Goal: Answer question/provide support

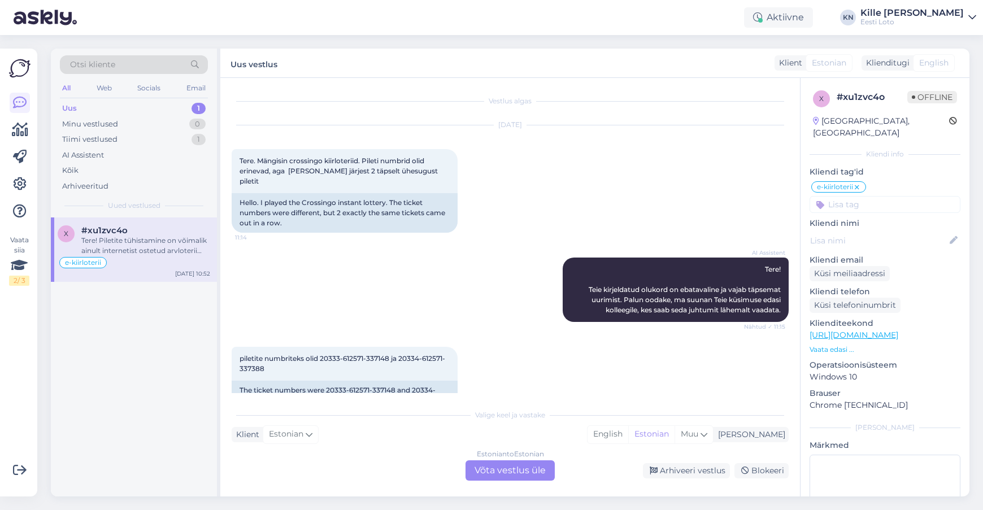
scroll to position [496, 0]
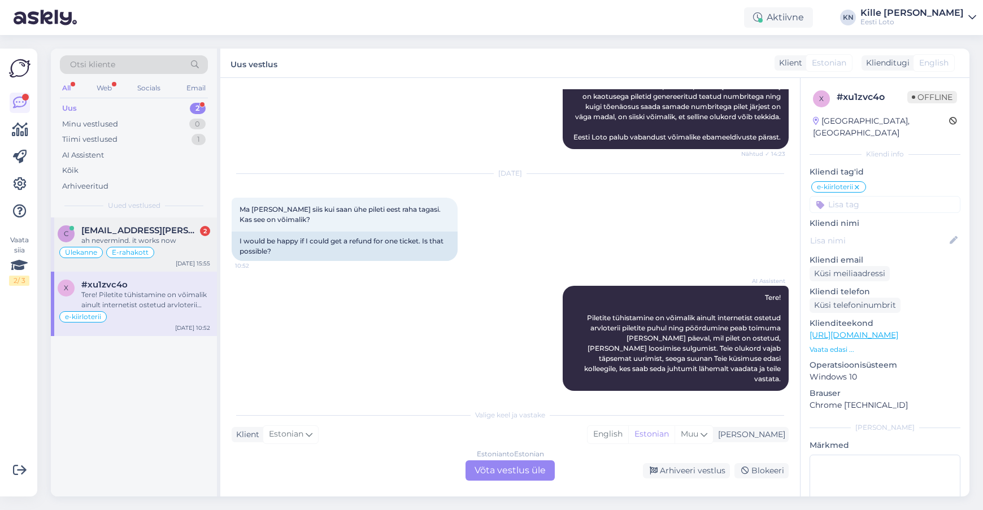
click at [156, 237] on div "ah nevermind. it works now" at bounding box center [145, 240] width 129 height 10
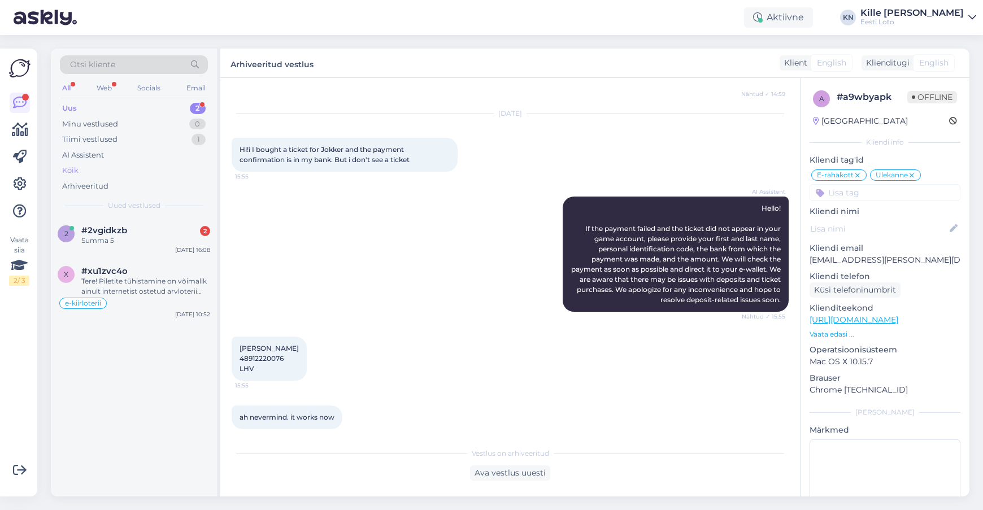
click at [83, 173] on div "Kõik" at bounding box center [134, 171] width 148 height 16
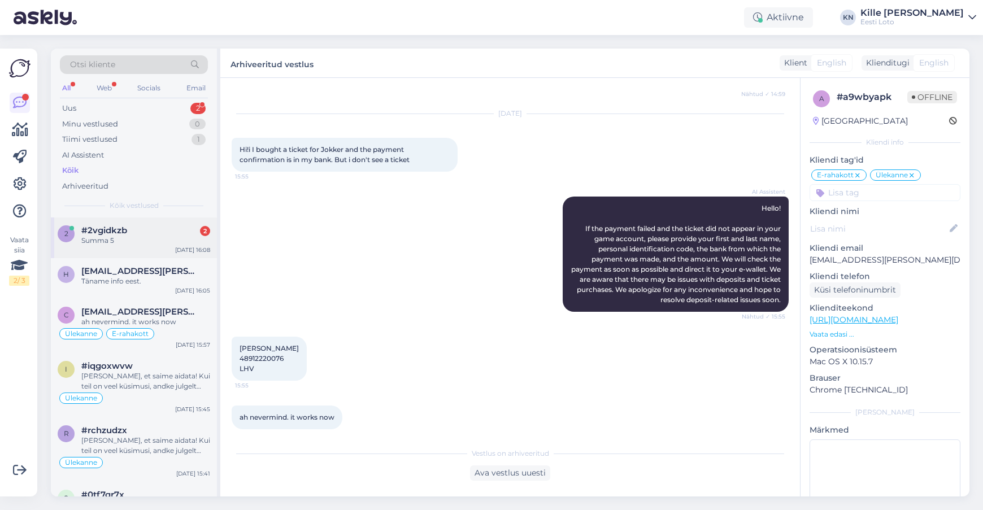
click at [147, 242] on div "Summa 5" at bounding box center [145, 240] width 129 height 10
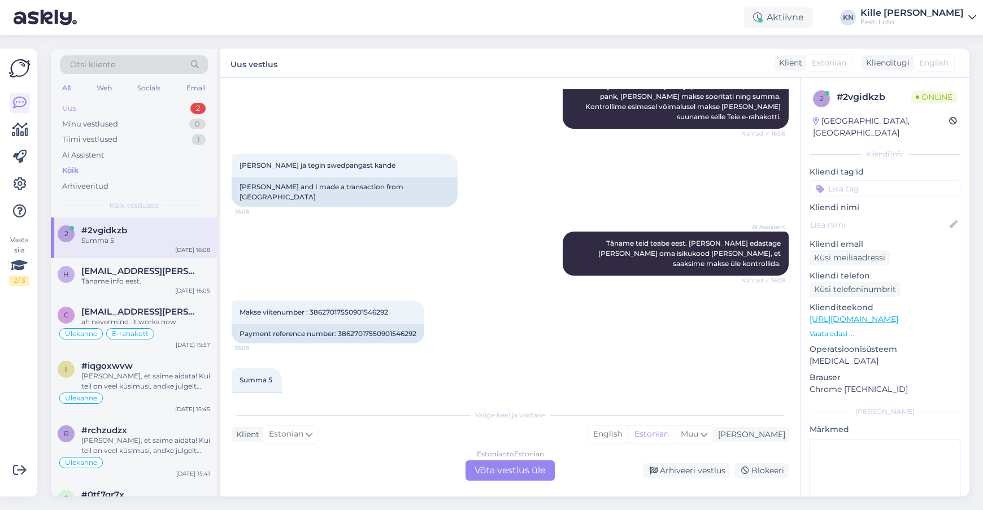
click at [77, 101] on div "Uus 2" at bounding box center [134, 109] width 148 height 16
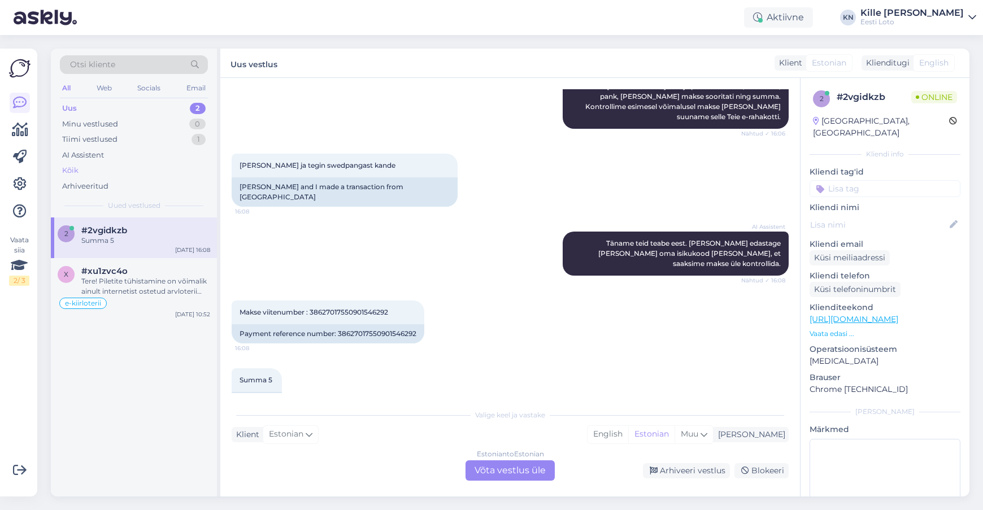
click at [98, 168] on div "Kõik" at bounding box center [134, 171] width 148 height 16
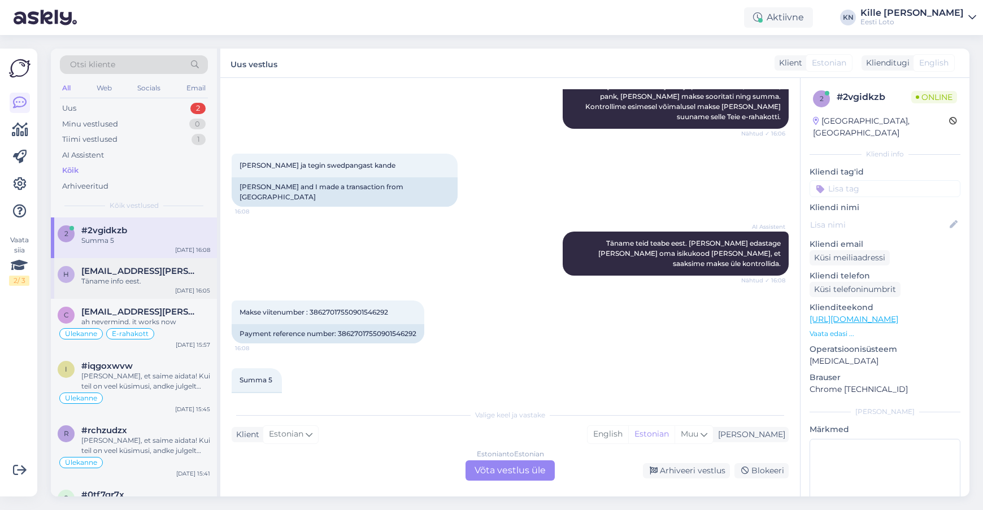
click at [136, 294] on div "h [EMAIL_ADDRESS][PERSON_NAME][DOMAIN_NAME] Täname info eest. [DATE] 16:05" at bounding box center [134, 278] width 166 height 41
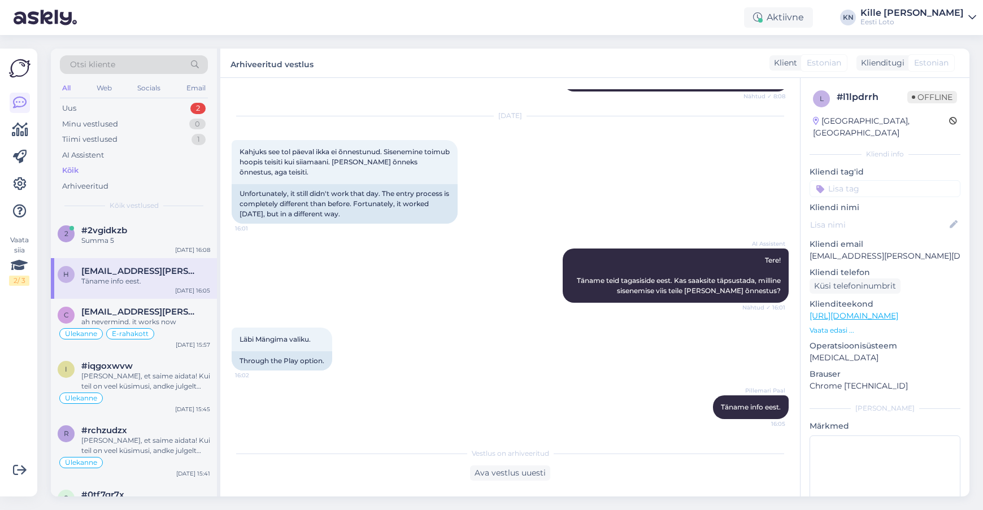
scroll to position [190, 0]
click at [155, 318] on div "ah nevermind. it works now" at bounding box center [145, 322] width 129 height 10
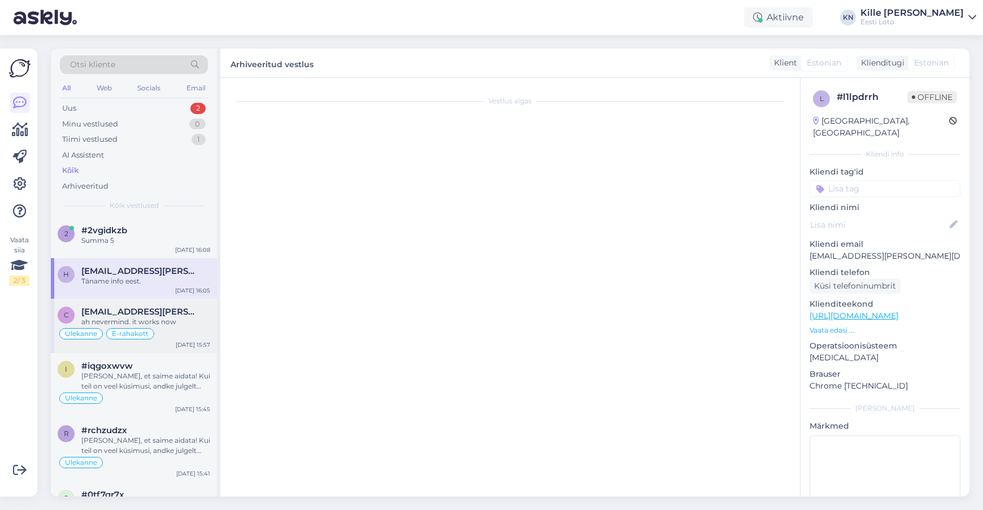
scroll to position [509, 0]
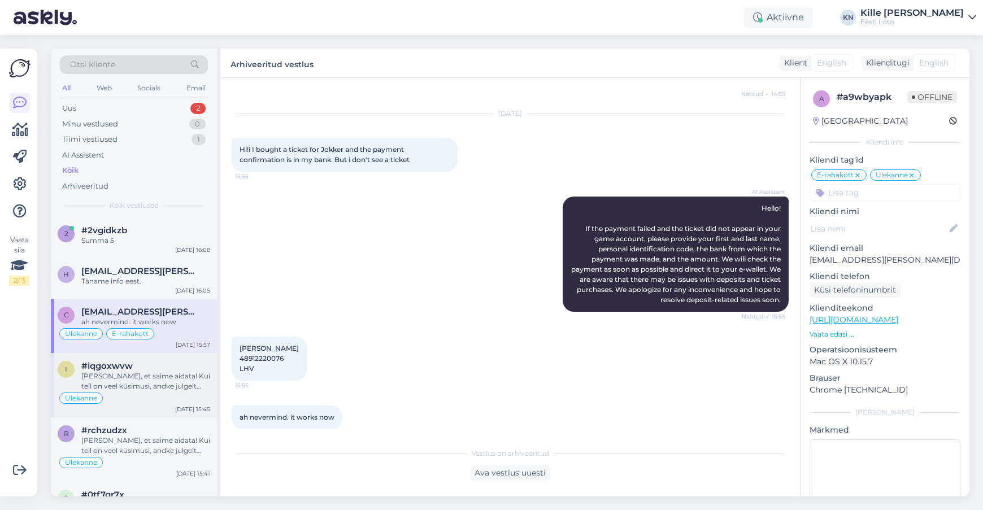
click at [154, 366] on div "#iqgoxwvw" at bounding box center [145, 366] width 129 height 10
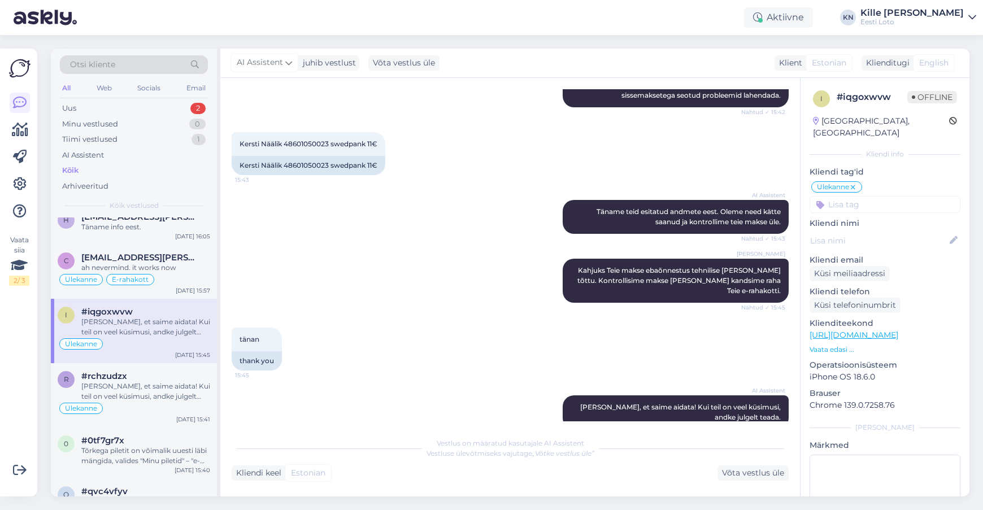
scroll to position [55, 0]
click at [149, 384] on div "[PERSON_NAME], et saime aidata! Kui teil on veel küsimusi, andke julgelt teada." at bounding box center [145, 390] width 129 height 20
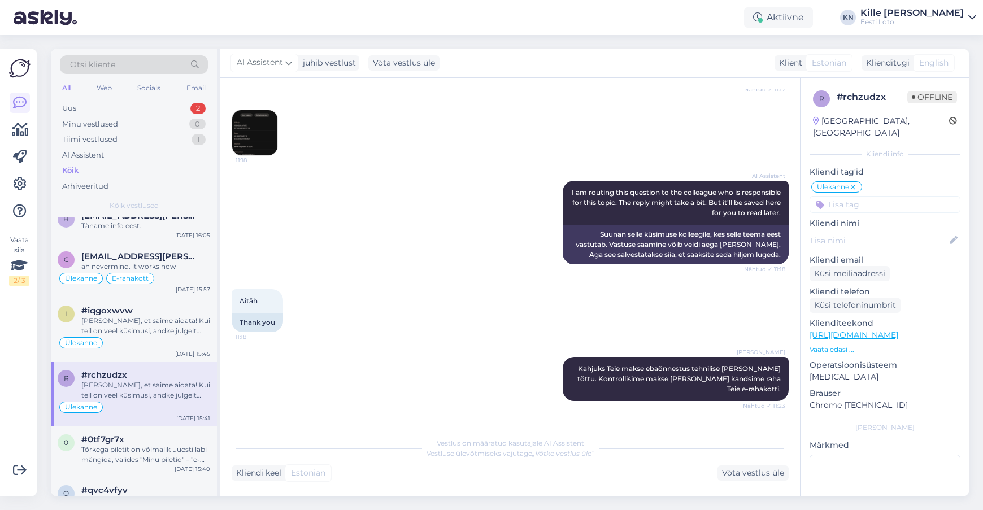
scroll to position [345, 0]
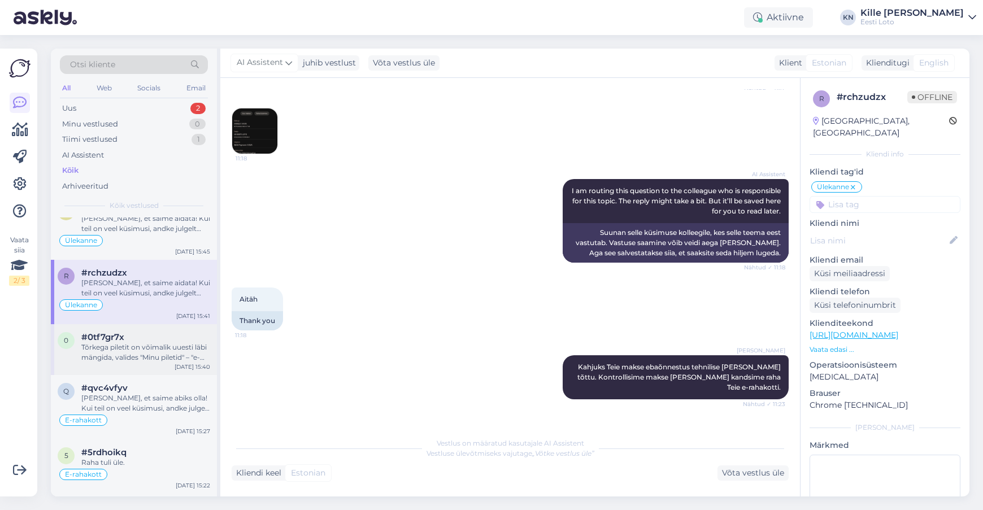
click at [151, 337] on div "#0tf7gr7x" at bounding box center [145, 337] width 129 height 10
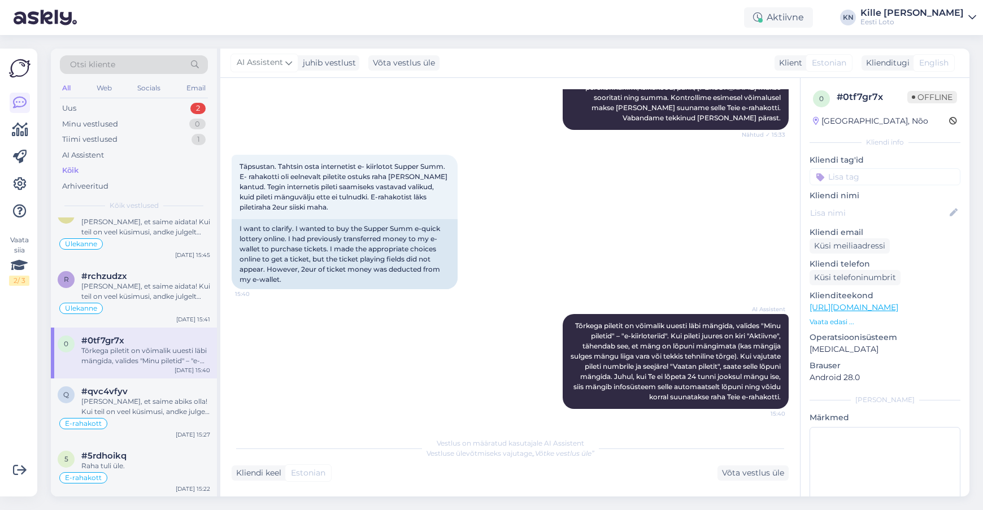
scroll to position [152, 0]
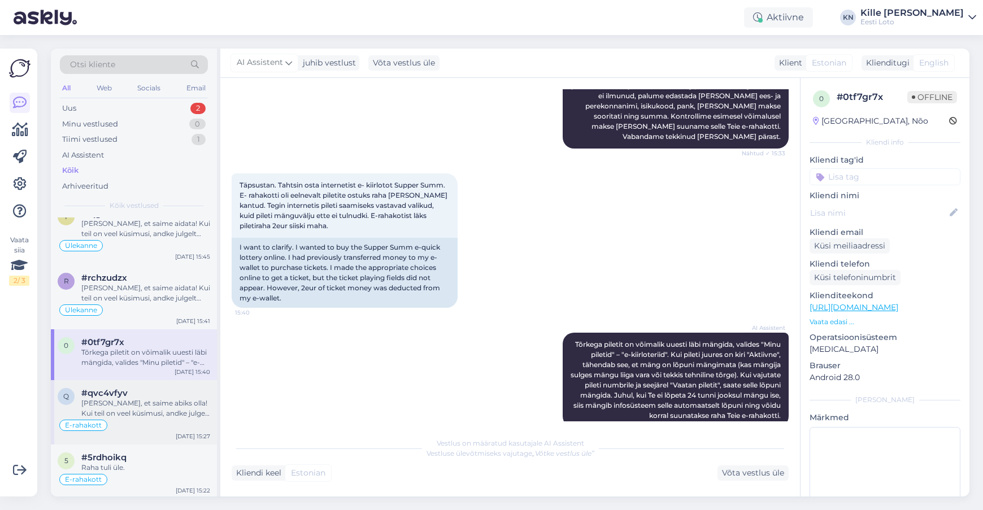
click at [112, 401] on div "[PERSON_NAME], et saime abiks olla! Kui teil on veel küsimusi, andke julgelt te…" at bounding box center [145, 408] width 129 height 20
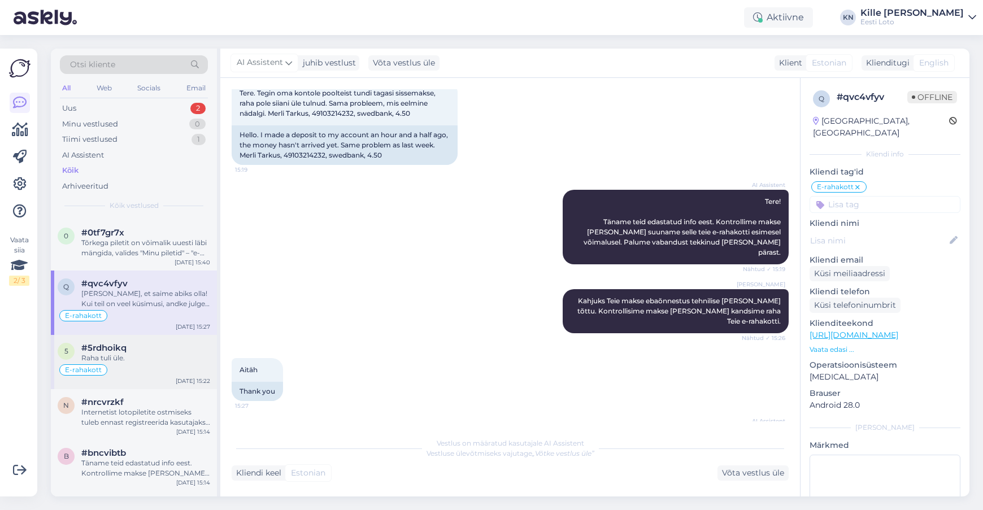
scroll to position [264, 0]
click at [151, 355] on div "Raha tuli üle." at bounding box center [145, 356] width 129 height 10
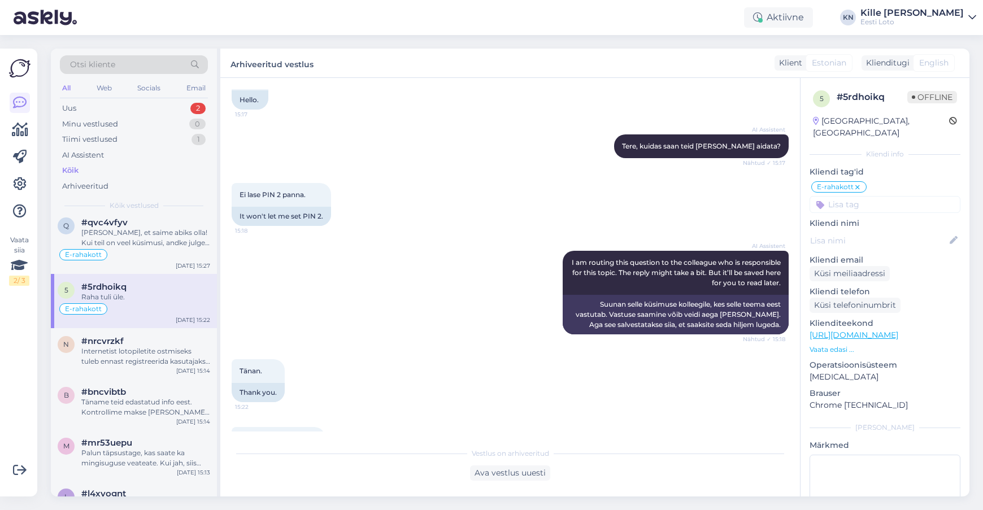
scroll to position [386, 0]
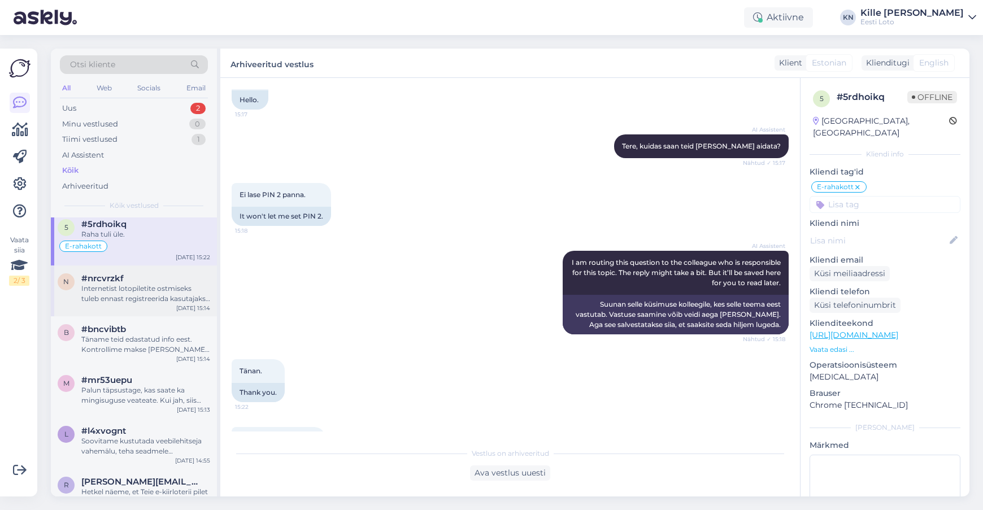
click at [129, 280] on div "#nrcvrzkf" at bounding box center [145, 278] width 129 height 10
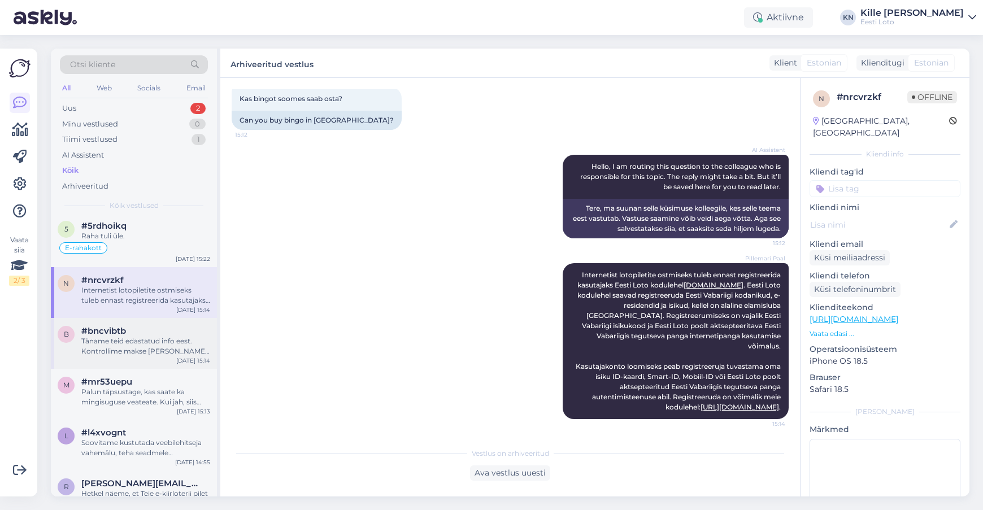
scroll to position [388, 0]
click at [134, 335] on div "Täname teid edastatud info eest. Kontrollime makse [PERSON_NAME] suuname selle …" at bounding box center [145, 342] width 129 height 20
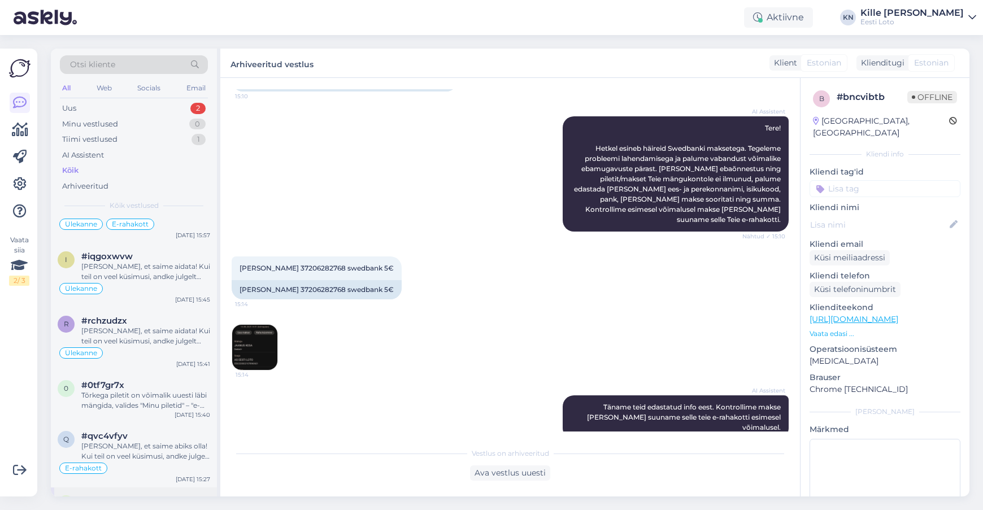
scroll to position [0, 0]
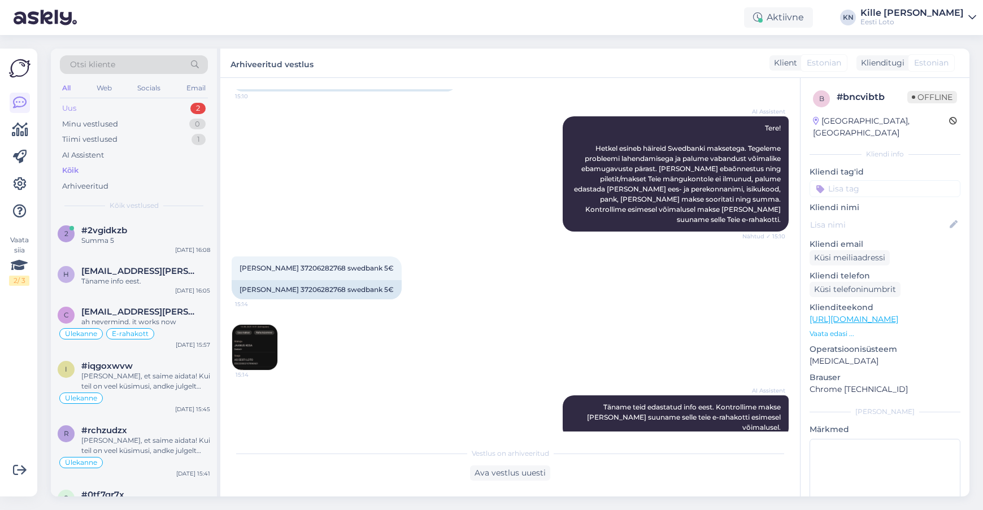
click at [94, 112] on div "Uus 2" at bounding box center [134, 109] width 148 height 16
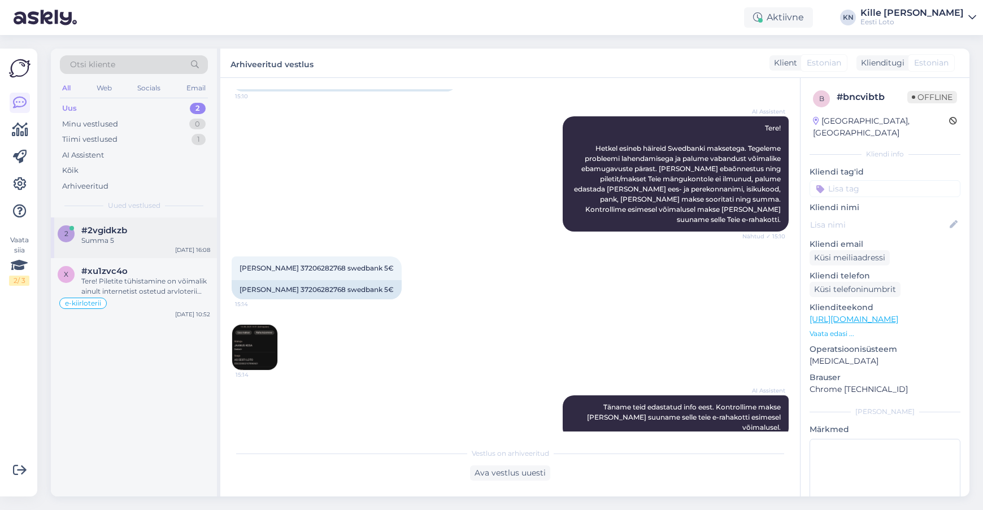
click at [116, 243] on div "Summa 5" at bounding box center [145, 240] width 129 height 10
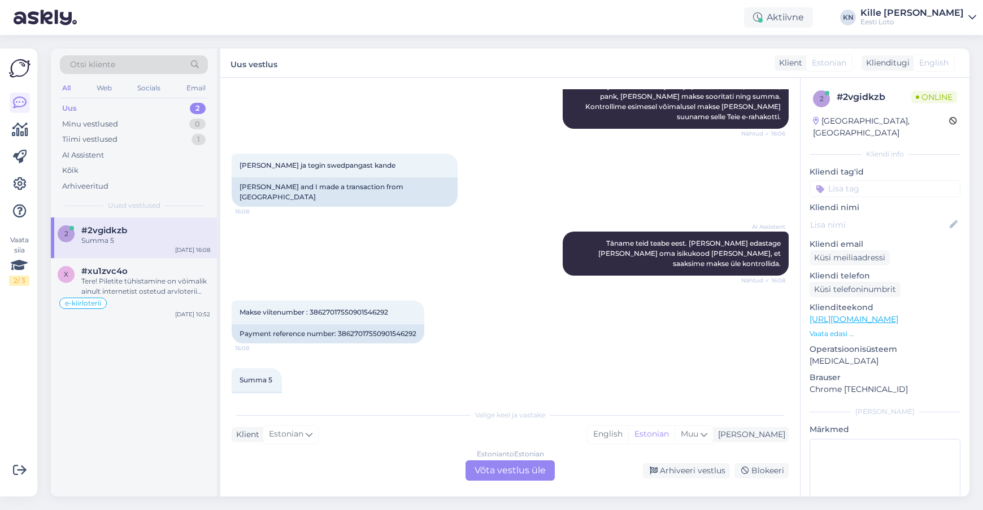
click at [495, 469] on div "Estonian to Estonian Võta vestlus üle" at bounding box center [509, 470] width 89 height 20
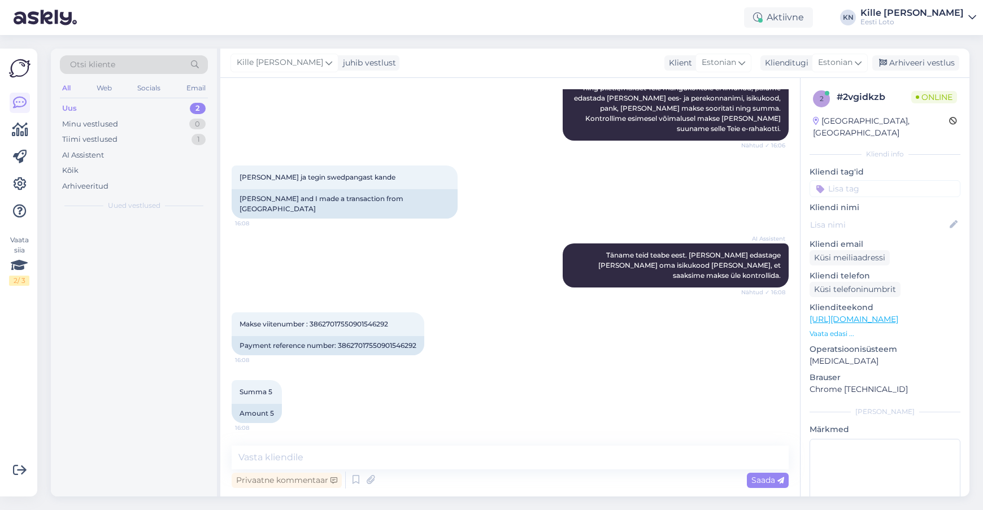
scroll to position [277, 0]
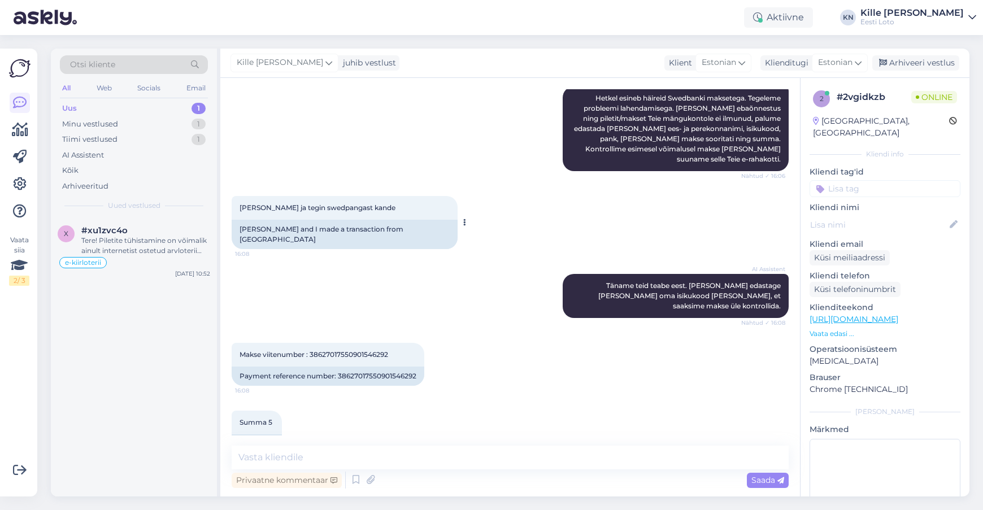
click at [263, 203] on span "[PERSON_NAME] ja tegin swedpangast kande" at bounding box center [317, 207] width 156 height 8
copy span "Vinni"
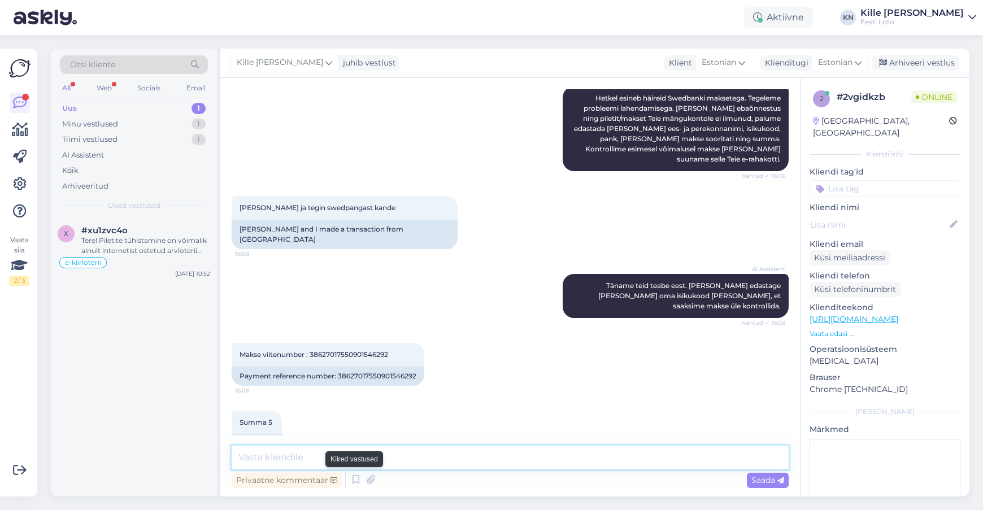
click at [362, 458] on textarea at bounding box center [510, 458] width 557 height 24
paste textarea "Kahjuks Teie sissemakse ebaõnnestus tehnilise [PERSON_NAME] tõttu. Kontrollisim…"
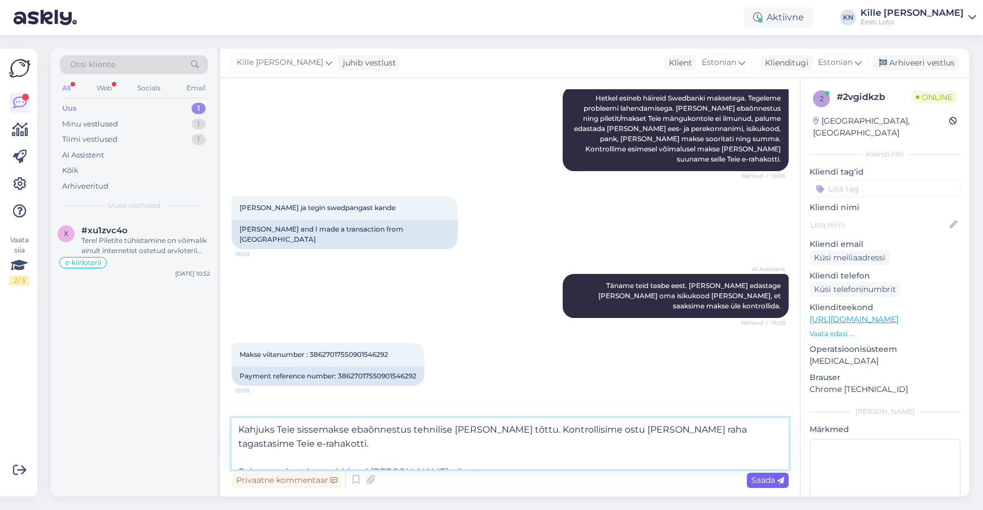
type textarea "Kahjuks Teie sissemakse ebaõnnestus tehnilise [PERSON_NAME] tõttu. Kontrollisim…"
drag, startPoint x: 771, startPoint y: 478, endPoint x: 834, endPoint y: 290, distance: 197.7
click at [771, 478] on span "Saada" at bounding box center [767, 480] width 33 height 10
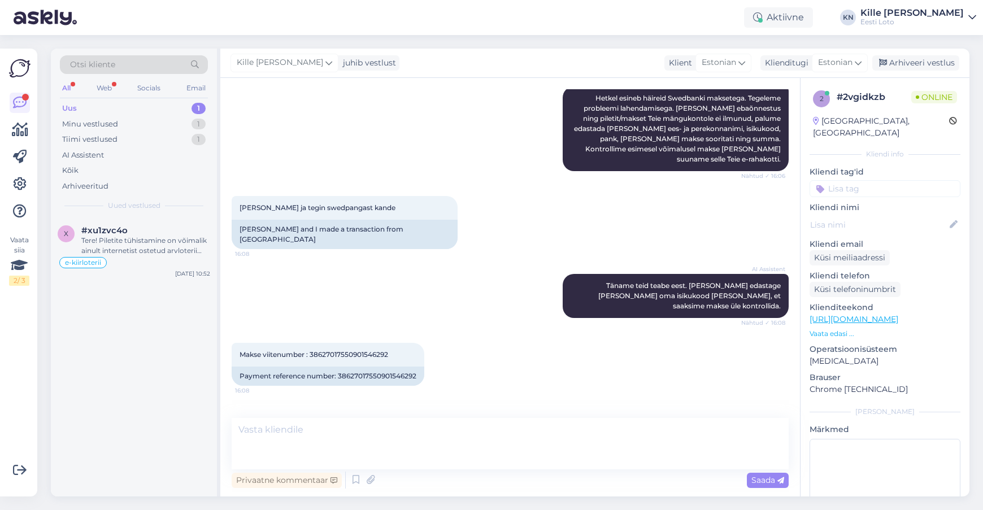
scroll to position [356, 0]
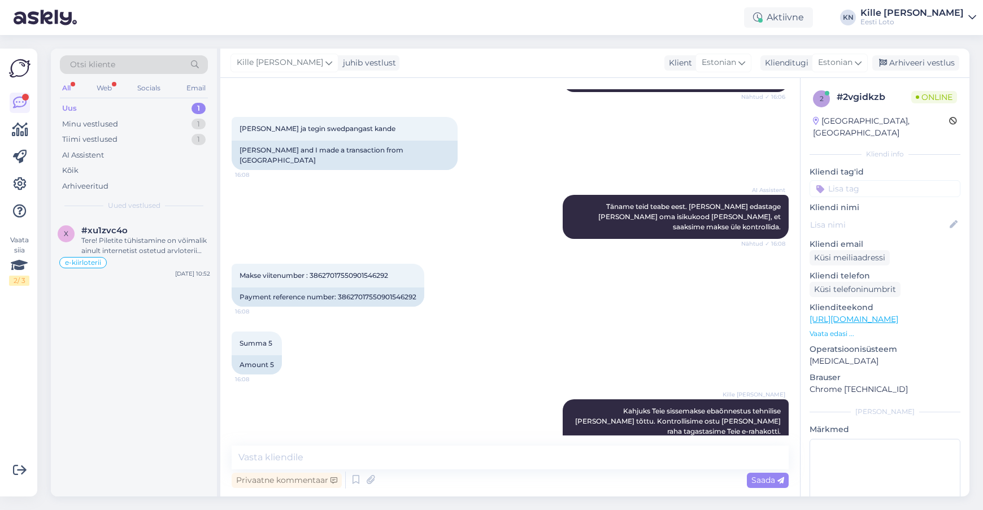
click at [897, 180] on input at bounding box center [884, 188] width 151 height 17
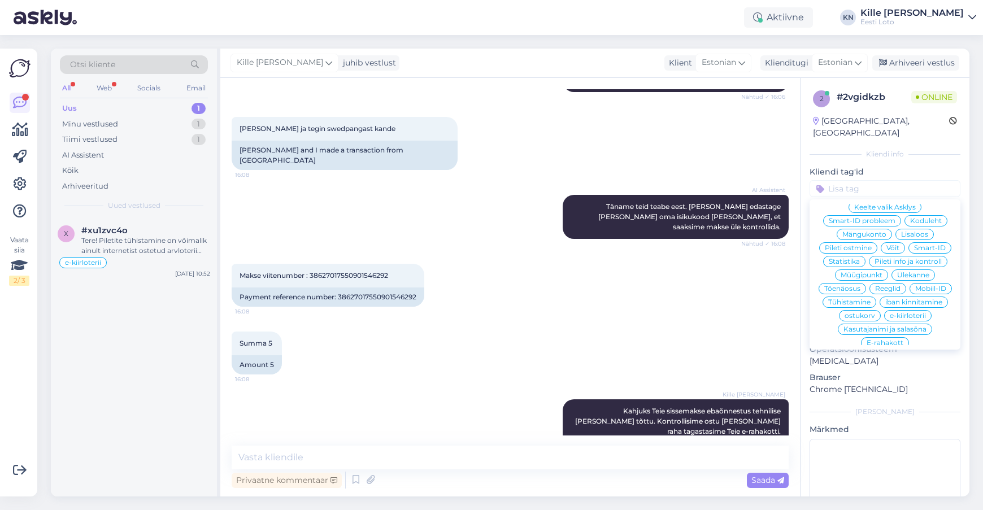
click at [891, 339] on span "E-rahakott" at bounding box center [884, 342] width 37 height 7
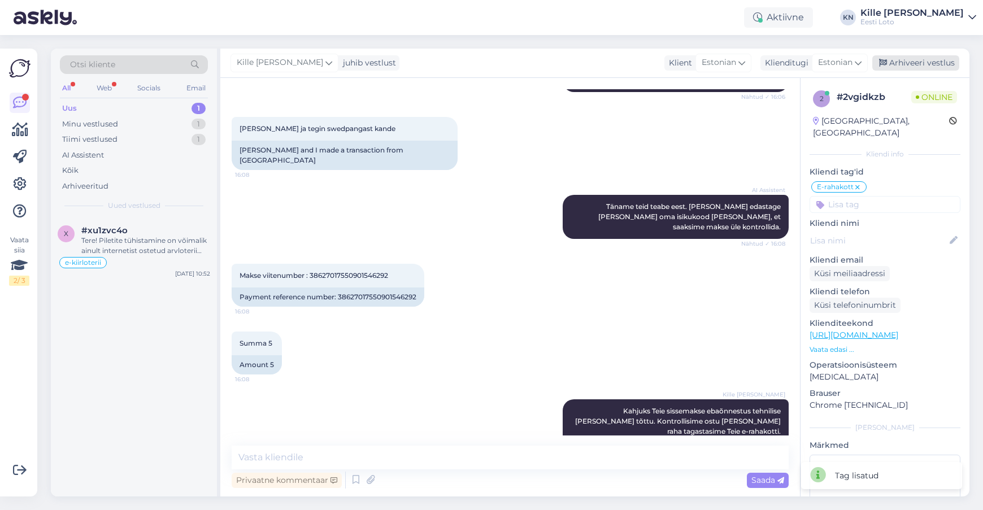
click at [917, 62] on div "Arhiveeri vestlus" at bounding box center [915, 62] width 87 height 15
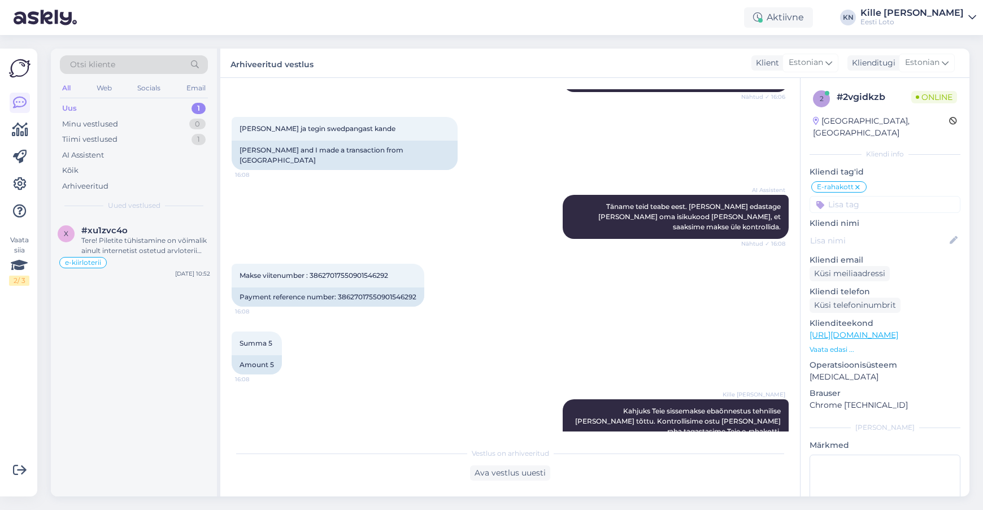
scroll to position [64, 0]
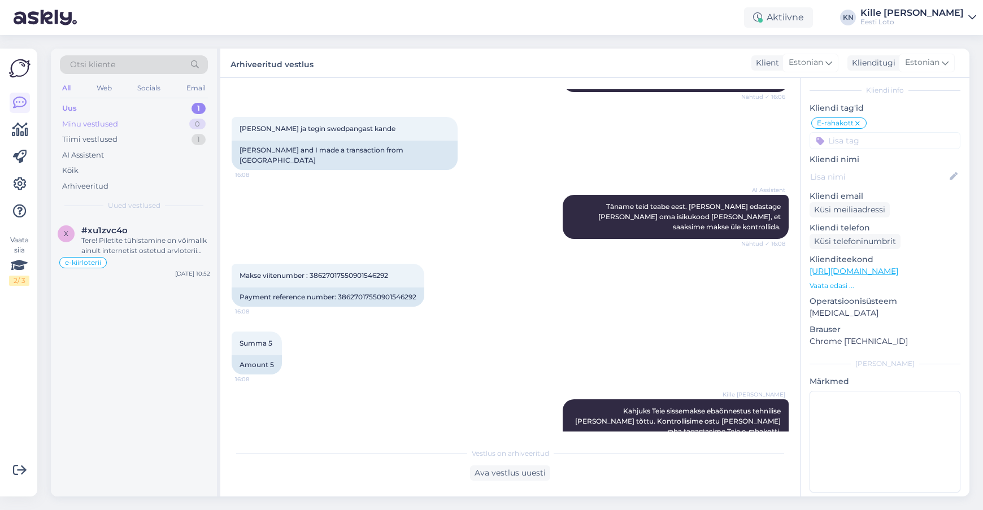
click at [106, 117] on div "Minu vestlused 0" at bounding box center [134, 124] width 148 height 16
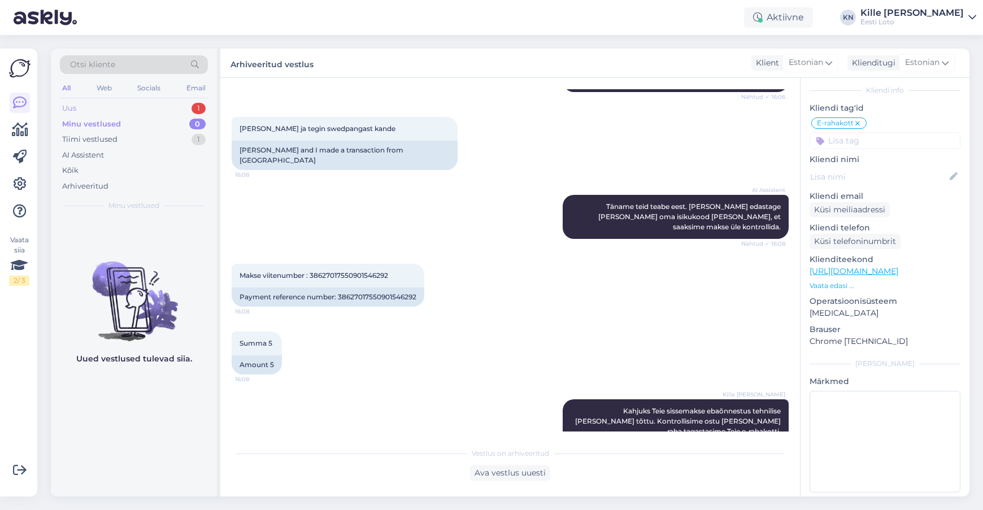
click at [91, 109] on div "Uus 1" at bounding box center [134, 109] width 148 height 16
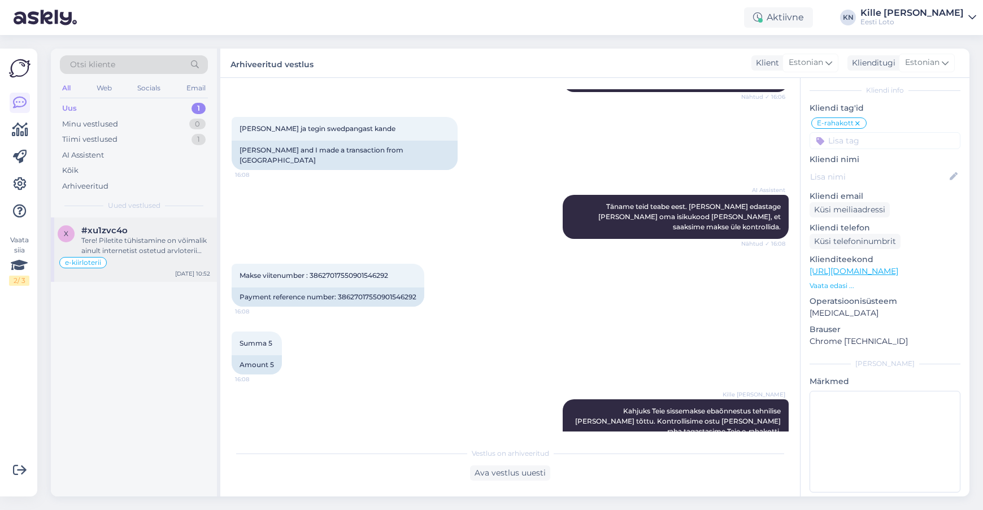
click at [104, 226] on span "#xu1zvc4o" at bounding box center [104, 230] width 46 height 10
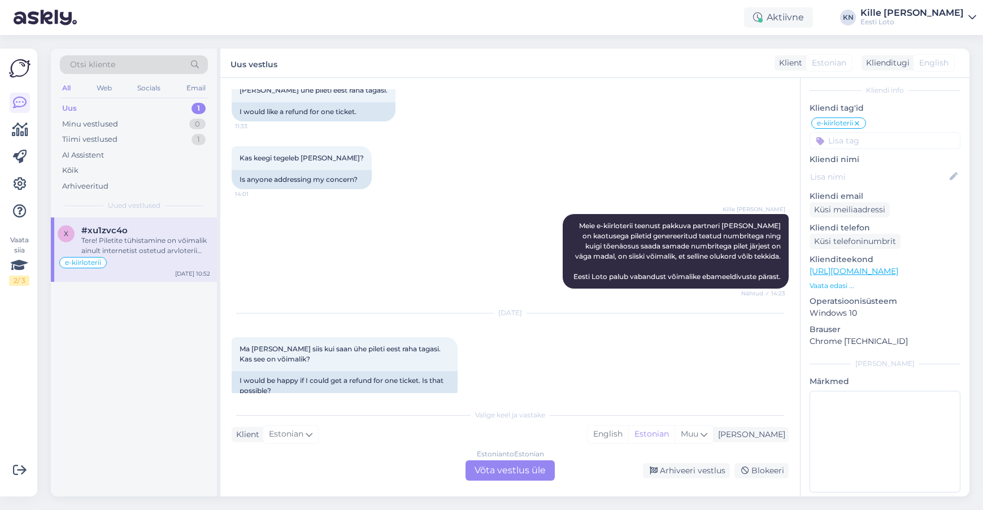
scroll to position [496, 0]
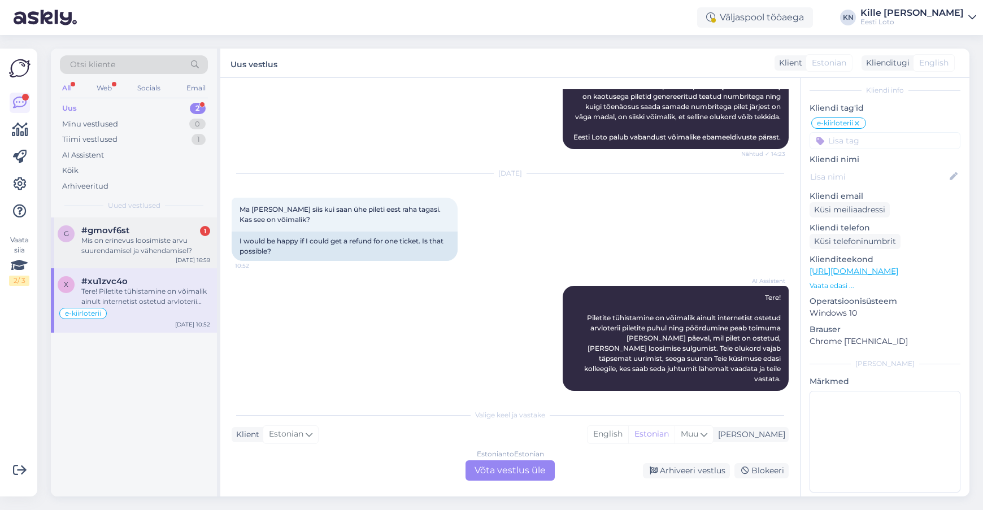
click at [142, 241] on div "Mis on erinevus loosimiste arvu suurendamisel ja vähendamisel?" at bounding box center [145, 245] width 129 height 20
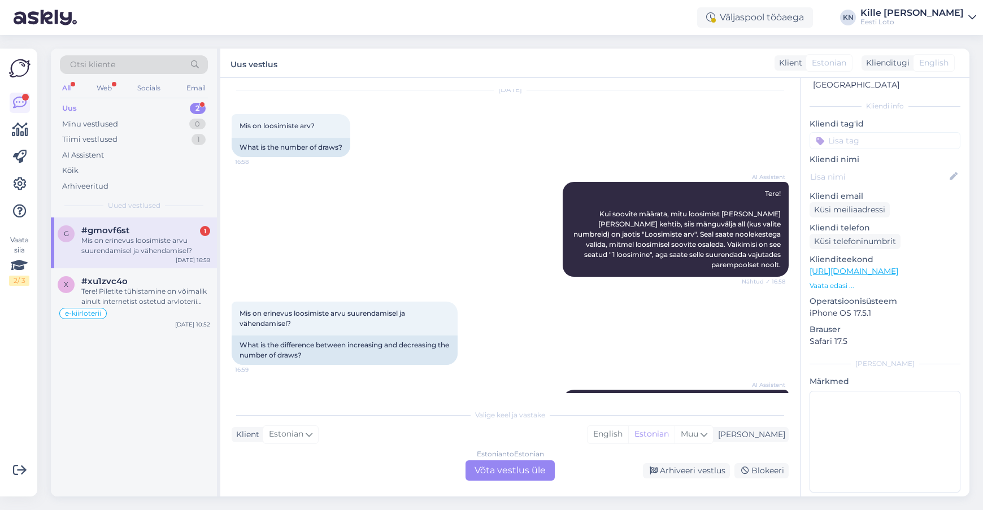
scroll to position [117, 0]
